Goal: Information Seeking & Learning: Understand process/instructions

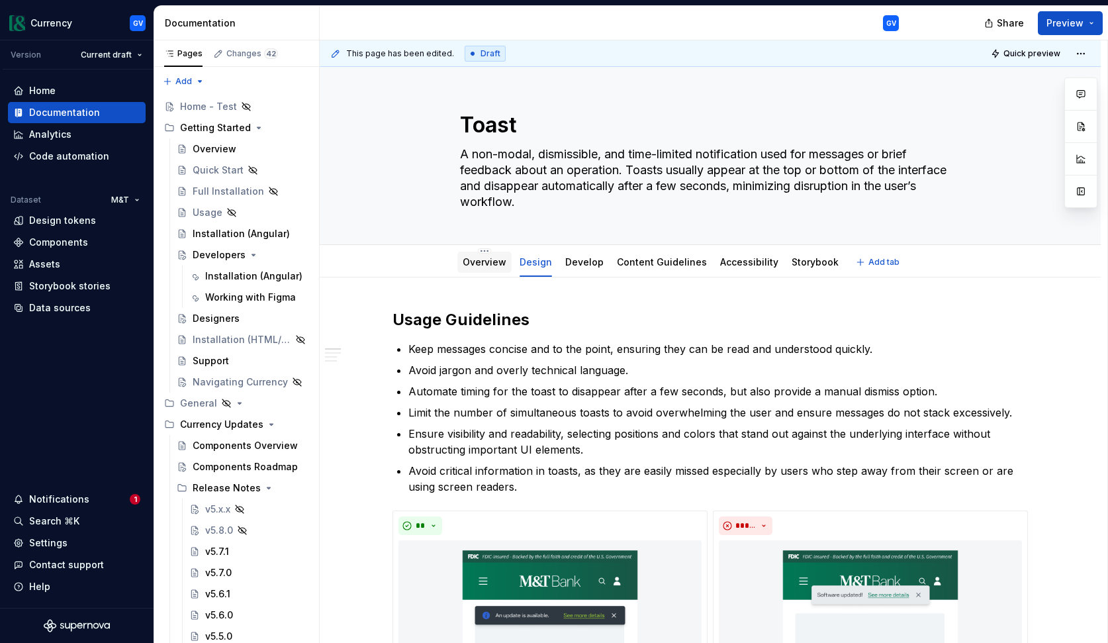
click at [490, 262] on link "Overview" at bounding box center [485, 261] width 44 height 11
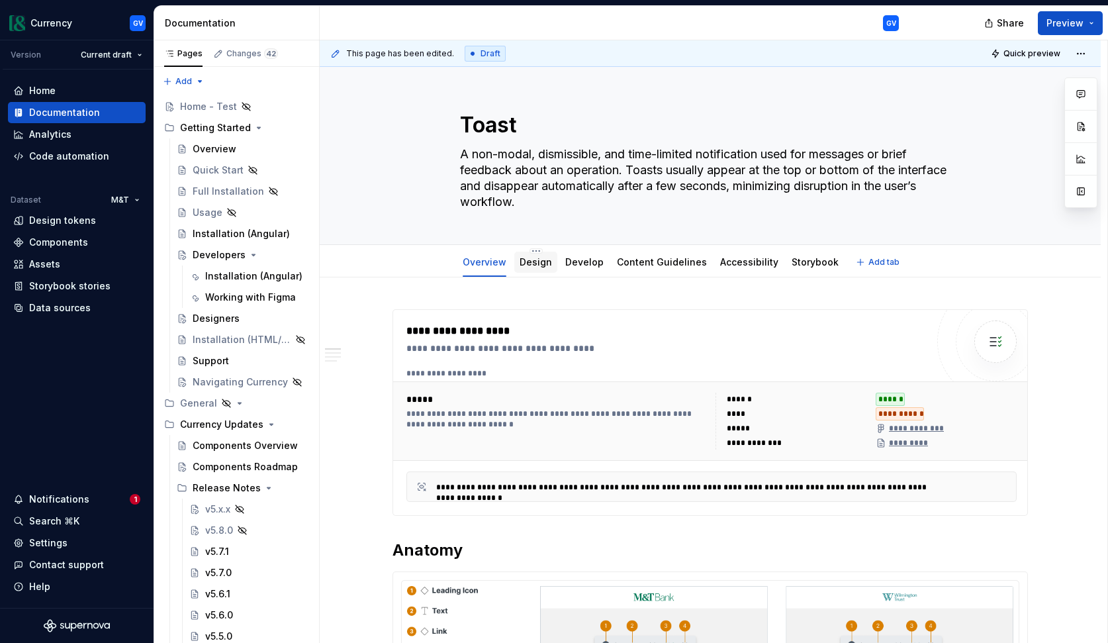
click at [543, 267] on link "Design" at bounding box center [536, 261] width 32 height 11
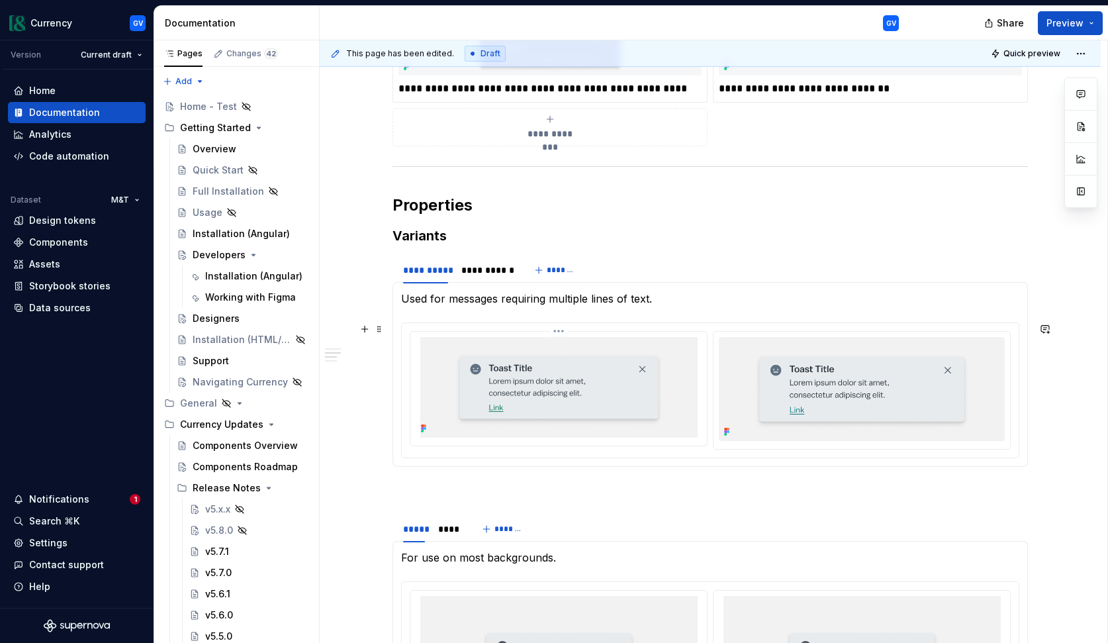
scroll to position [1354, 0]
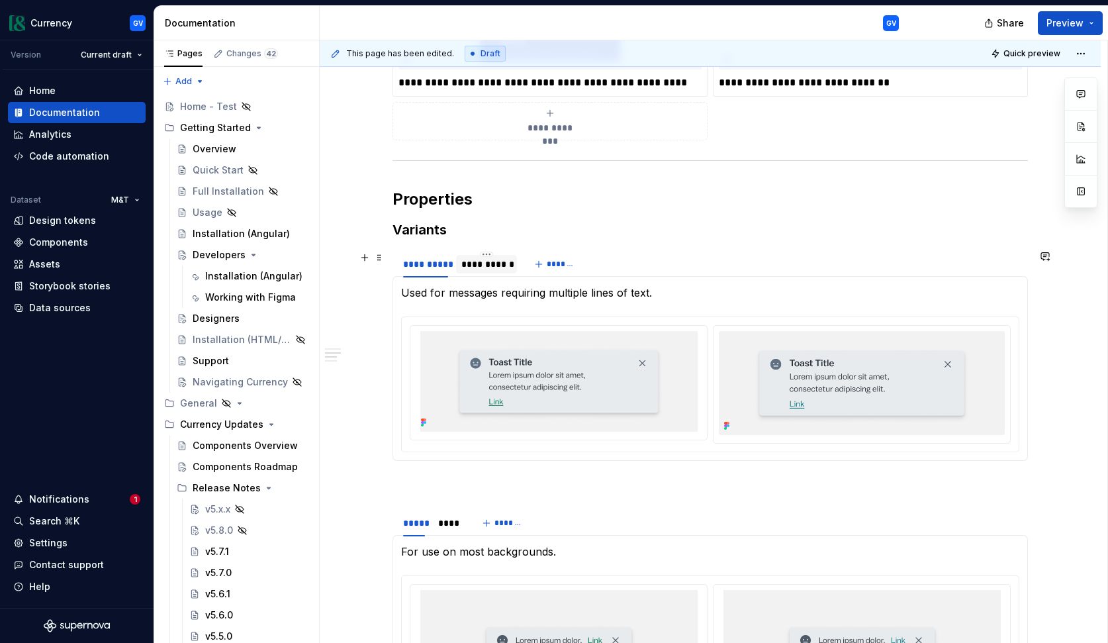
click at [504, 266] on div "**********" at bounding box center [486, 263] width 50 height 13
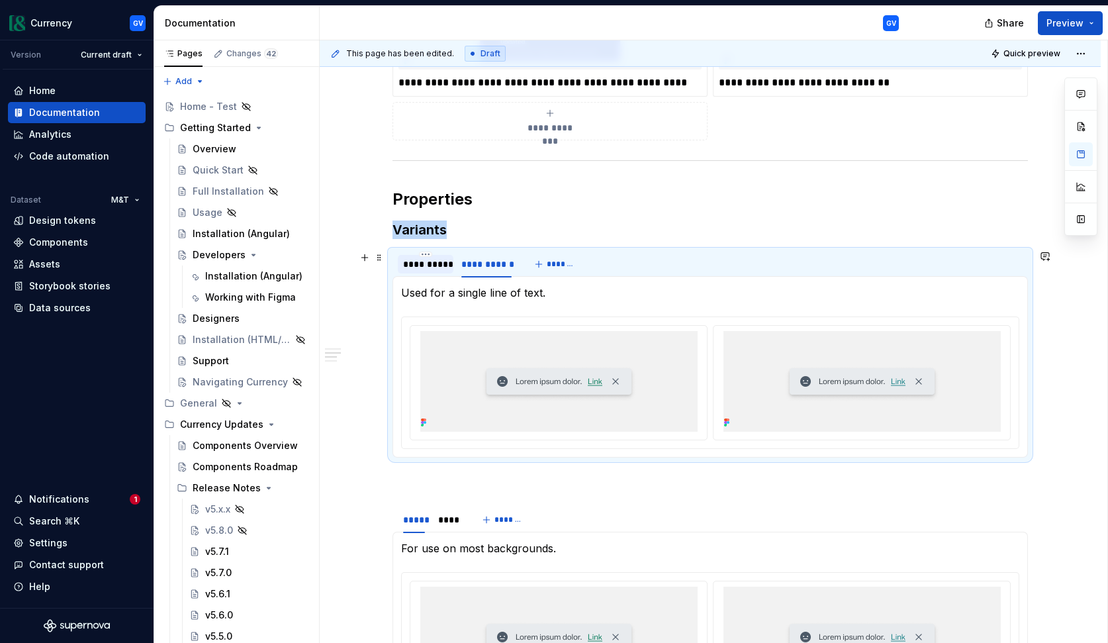
click at [440, 267] on div "**********" at bounding box center [425, 263] width 45 height 13
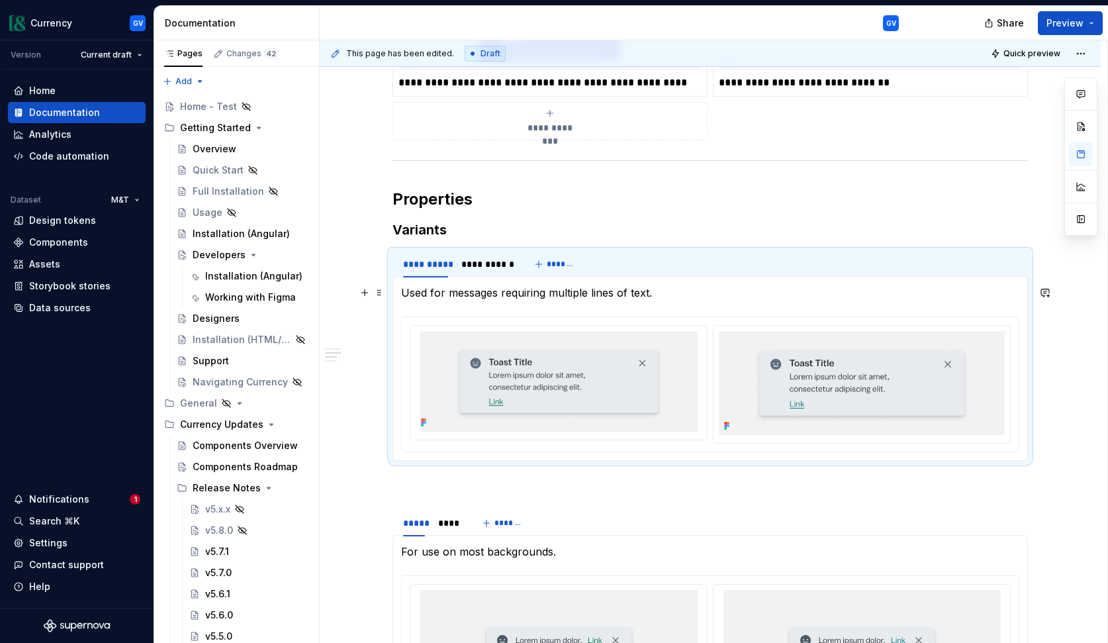
type textarea "*"
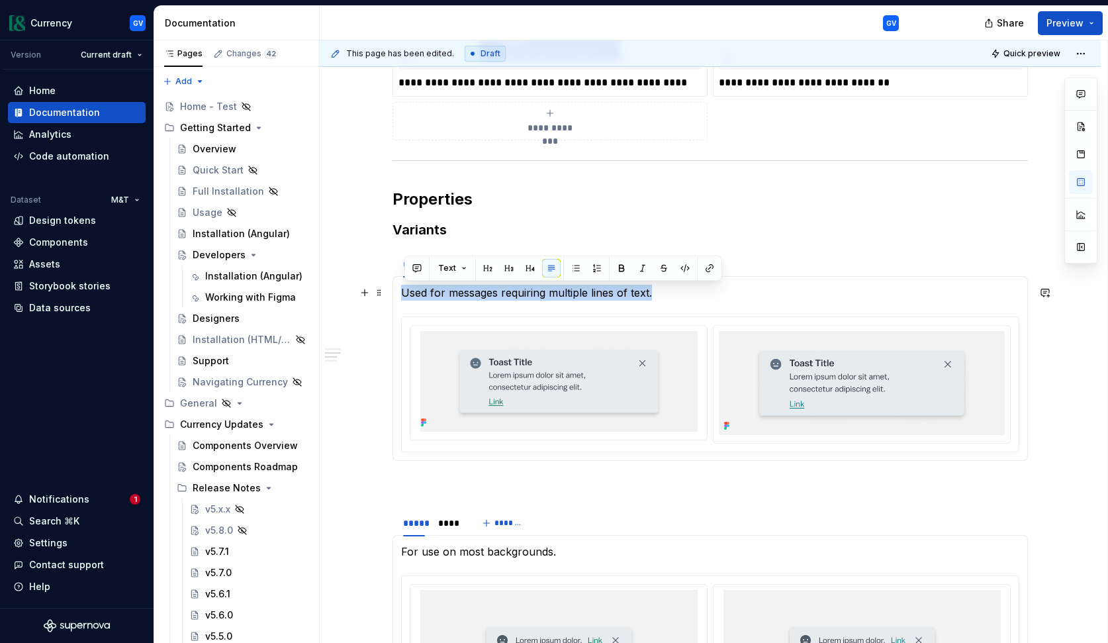
drag, startPoint x: 406, startPoint y: 293, endPoint x: 657, endPoint y: 296, distance: 251.5
click at [657, 296] on p "Used for messages requiring multiple lines of text." at bounding box center [710, 293] width 618 height 16
copy p "Used for messages requiring multiple lines of text."
click at [692, 299] on p "Used for messages requiring multiple lines of text." at bounding box center [710, 293] width 618 height 16
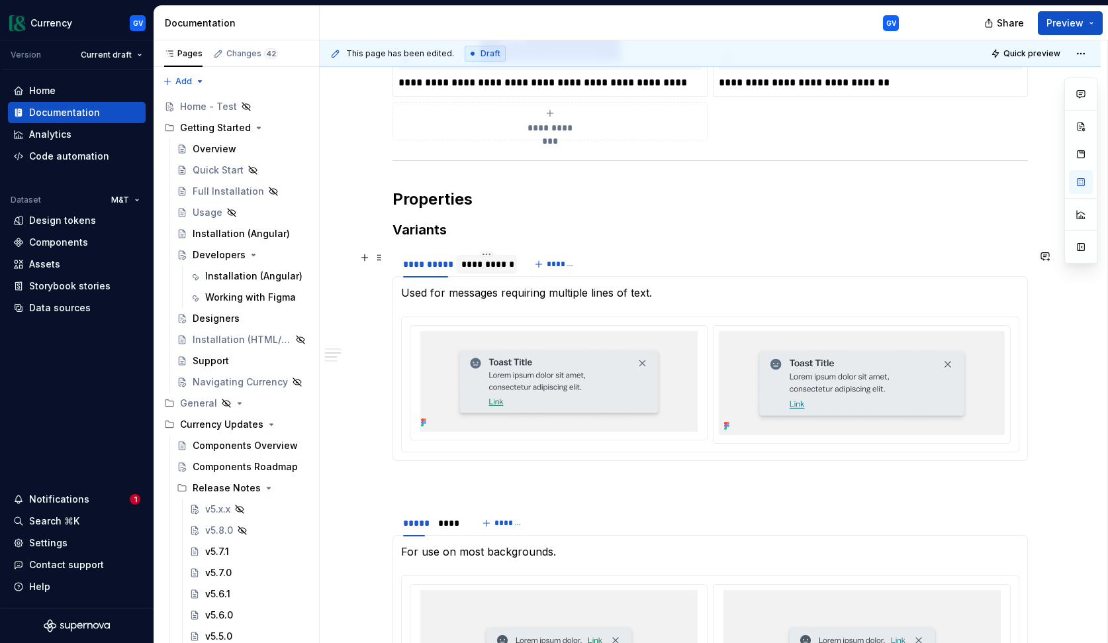
click at [493, 267] on div "**********" at bounding box center [486, 263] width 50 height 13
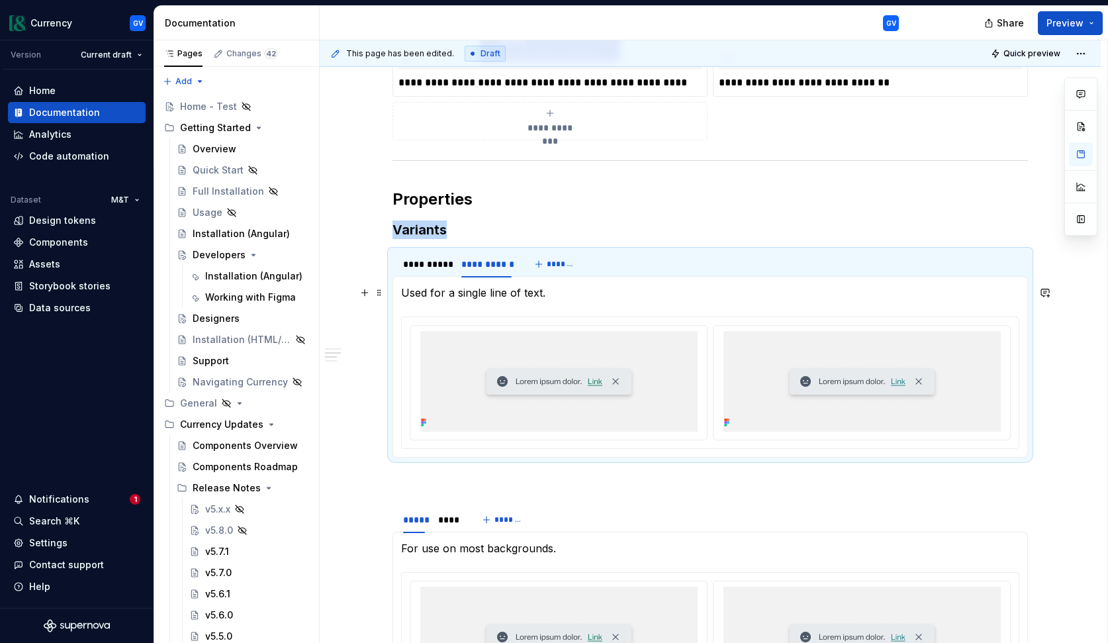
click at [452, 292] on p "Used for a single line of text." at bounding box center [710, 293] width 618 height 16
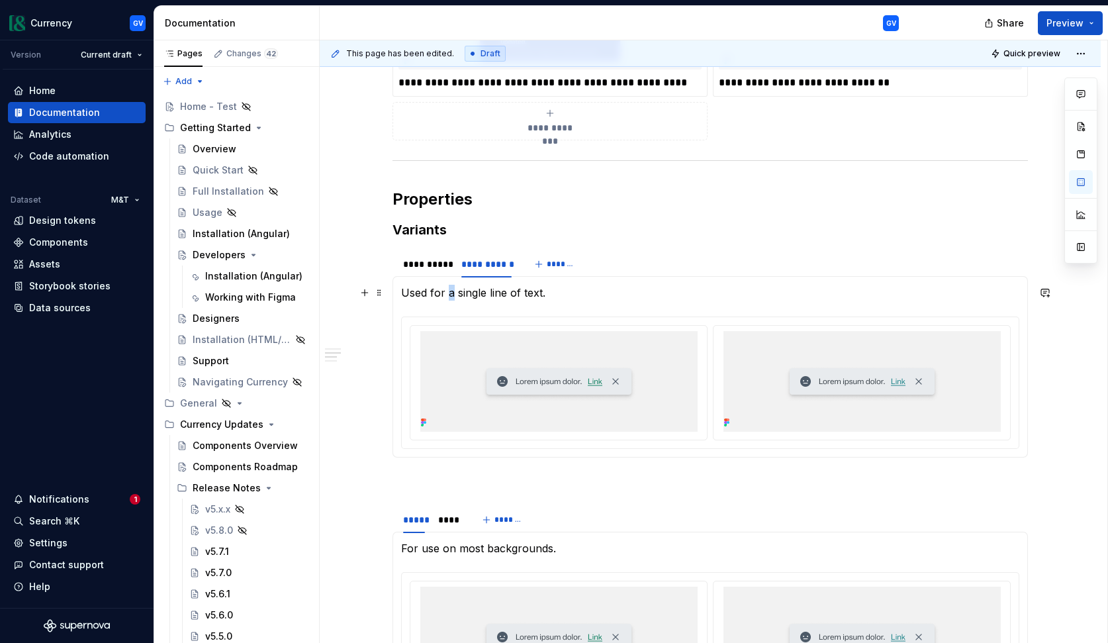
click at [452, 292] on p "Used for a single line of text." at bounding box center [710, 293] width 618 height 16
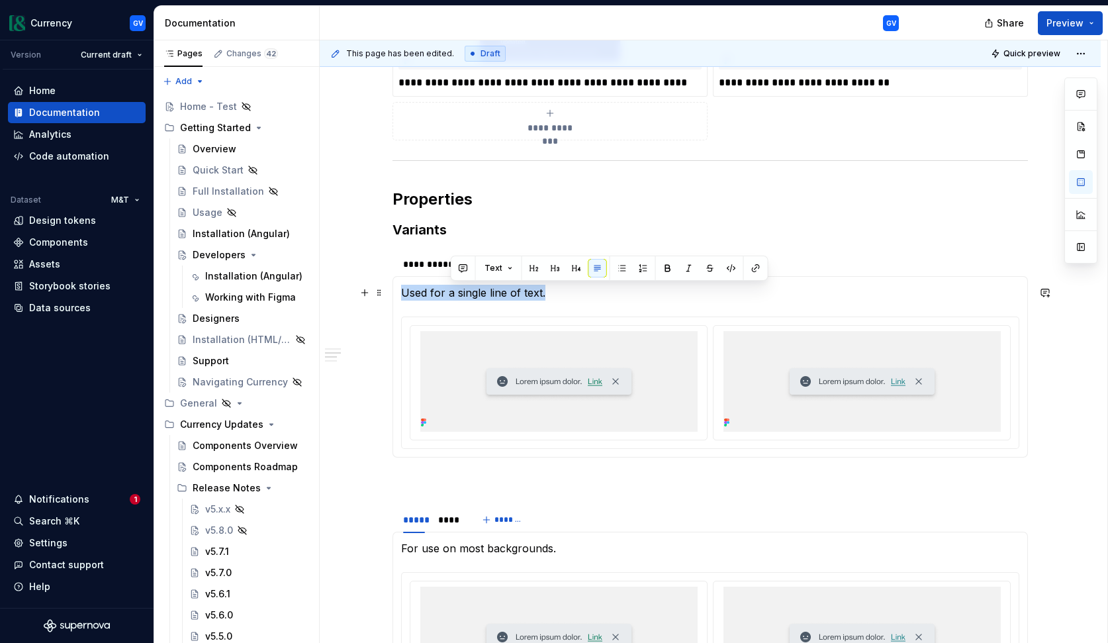
click at [452, 292] on p "Used for a single line of text." at bounding box center [710, 293] width 618 height 16
copy p "Used for a single line of text."
click at [416, 302] on section-item-column "Used for a single line of text." at bounding box center [710, 367] width 618 height 164
